Goal: Information Seeking & Learning: Find specific page/section

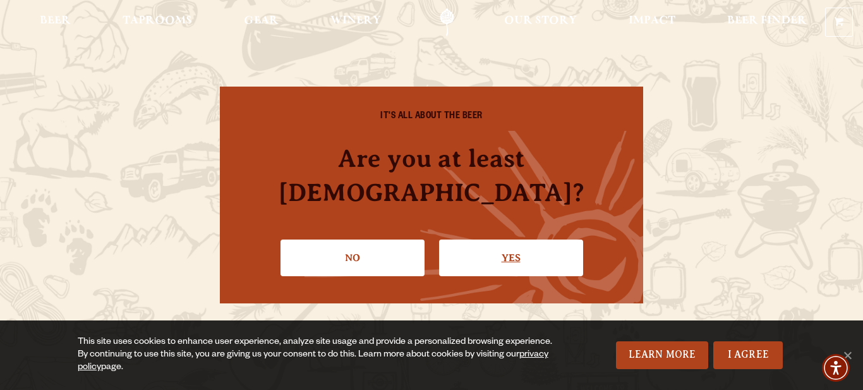
click at [505, 239] on link "Yes" at bounding box center [511, 257] width 144 height 37
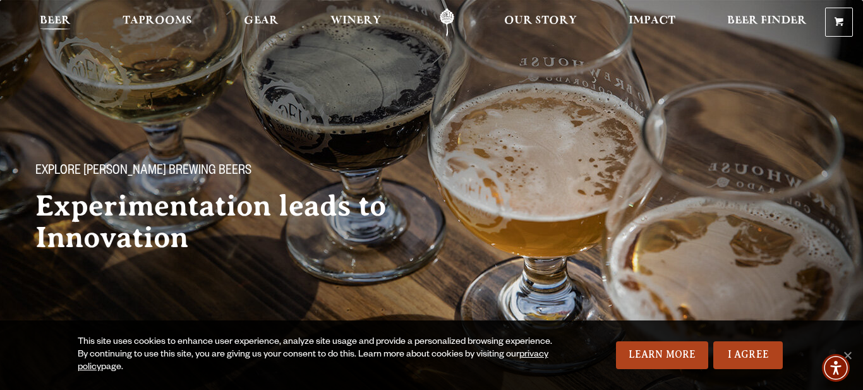
click at [59, 19] on span "Beer" at bounding box center [55, 21] width 31 height 10
click at [728, 234] on div "Explore [PERSON_NAME] Brewing Beers Experimentation leads to Innovation" at bounding box center [431, 198] width 863 height 150
click at [661, 355] on link "Learn More" at bounding box center [662, 355] width 93 height 28
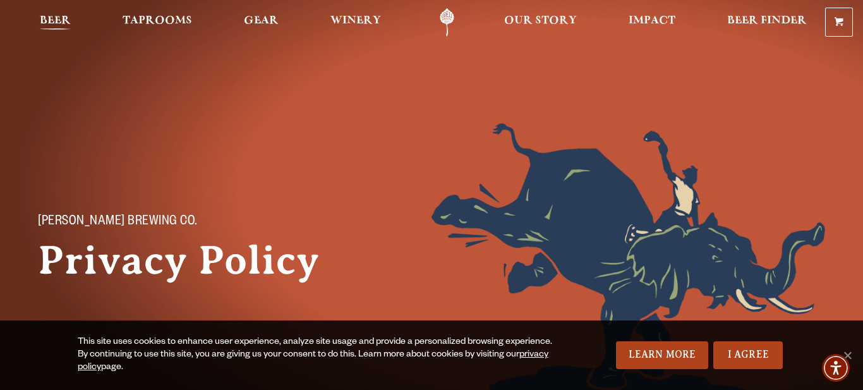
click at [63, 25] on span "Beer" at bounding box center [55, 21] width 31 height 10
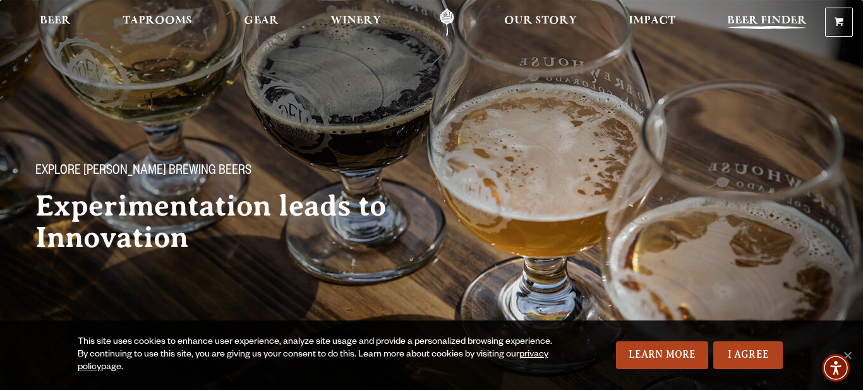
click at [765, 21] on span "Beer Finder" at bounding box center [767, 21] width 80 height 10
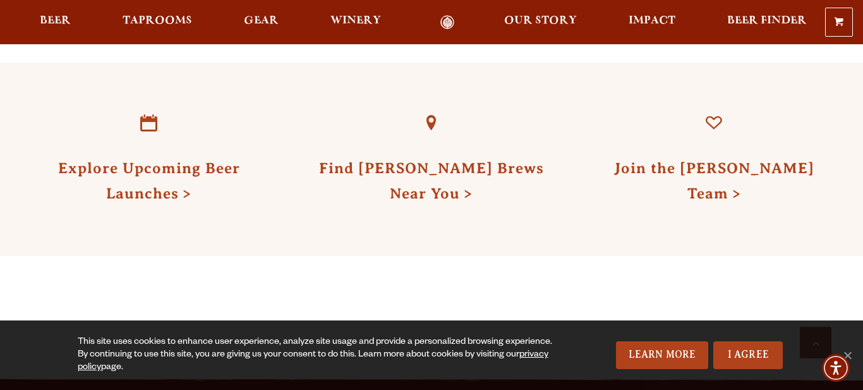
scroll to position [1518, 0]
